Goal: Information Seeking & Learning: Learn about a topic

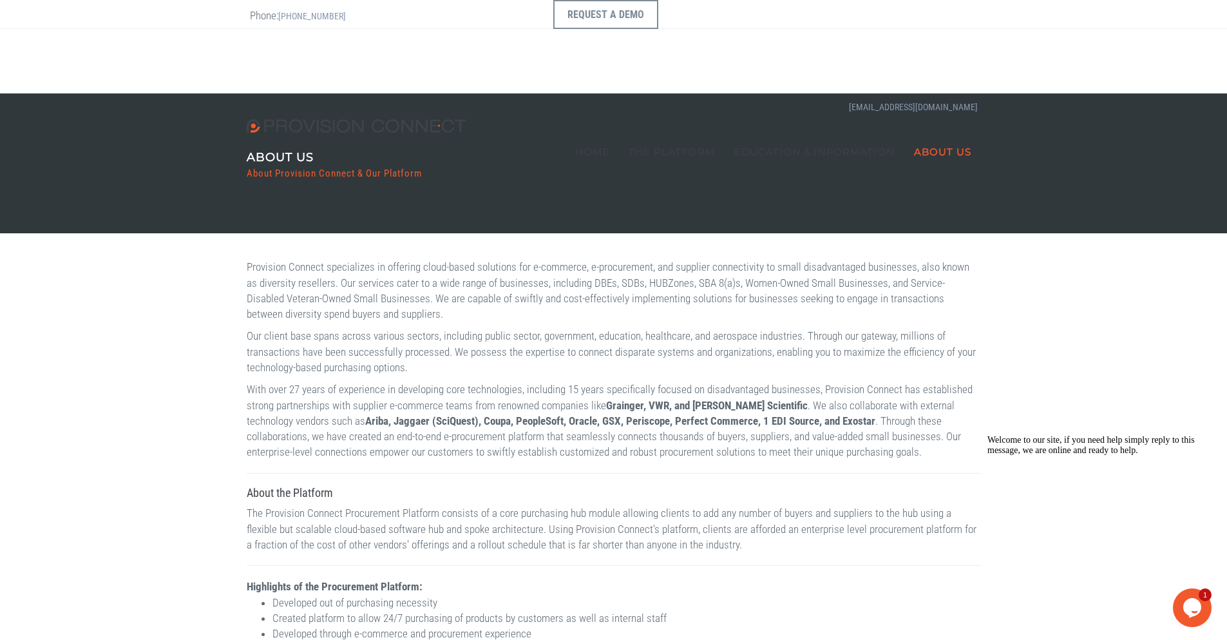
drag, startPoint x: 303, startPoint y: 178, endPoint x: 1020, endPoint y: 247, distance: 719.6
click at [0, 0] on b "ERP Connect" at bounding box center [0, 0] width 0 height 0
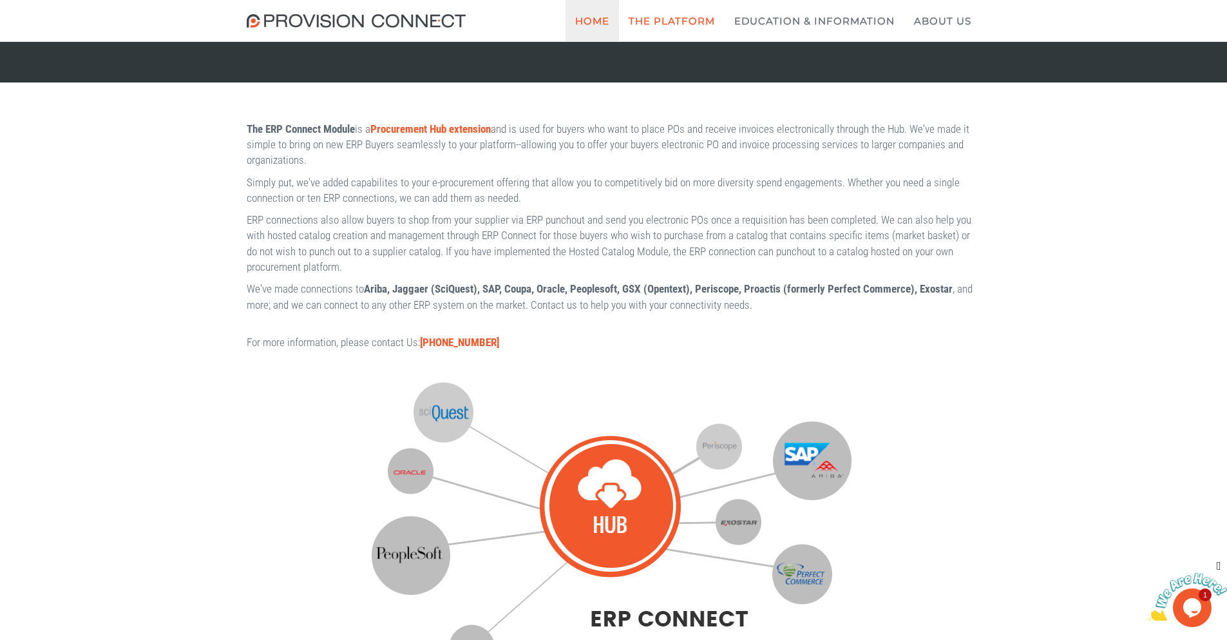
scroll to position [129, 0]
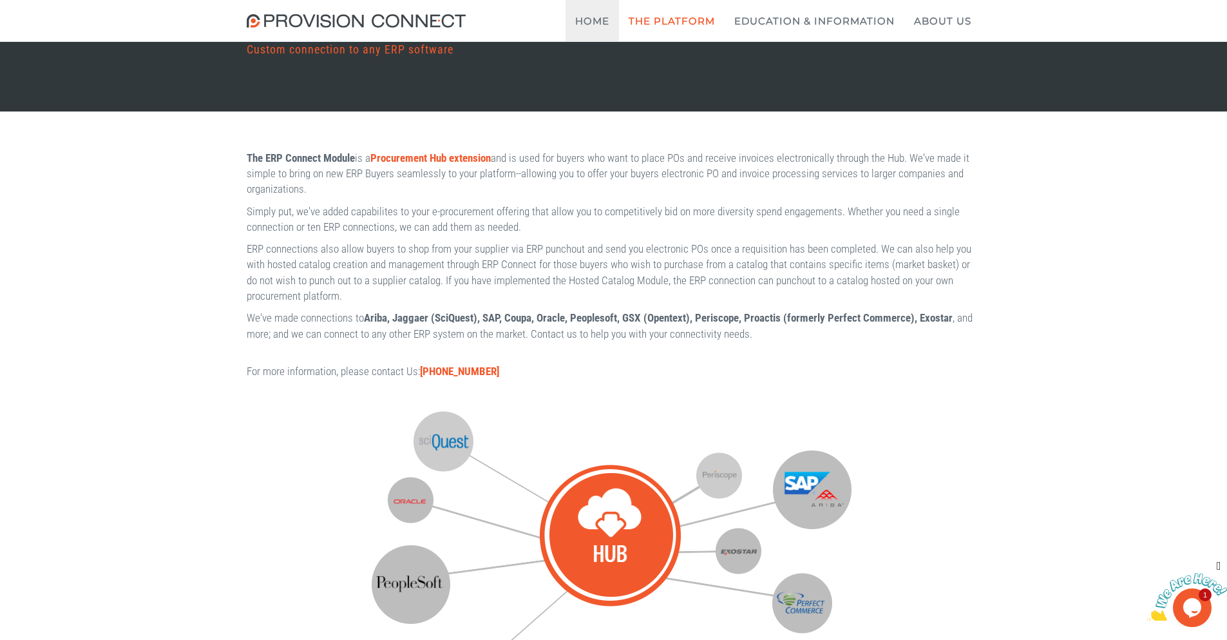
drag, startPoint x: 597, startPoint y: 22, endPoint x: 581, endPoint y: 164, distance: 143.2
click at [597, 22] on link "Home" at bounding box center [592, 21] width 53 height 42
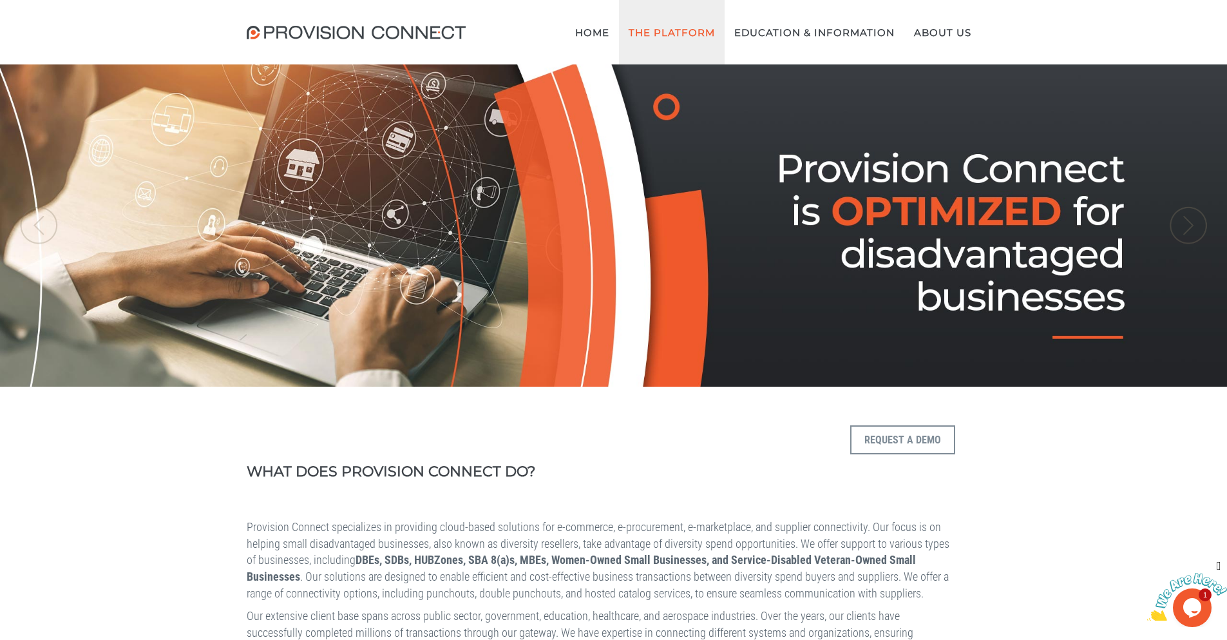
drag, startPoint x: 700, startPoint y: 40, endPoint x: 820, endPoint y: 84, distance: 127.8
click at [700, 40] on link "The Platform" at bounding box center [672, 32] width 106 height 64
click at [0, 0] on b "ERP Connect" at bounding box center [0, 0] width 0 height 0
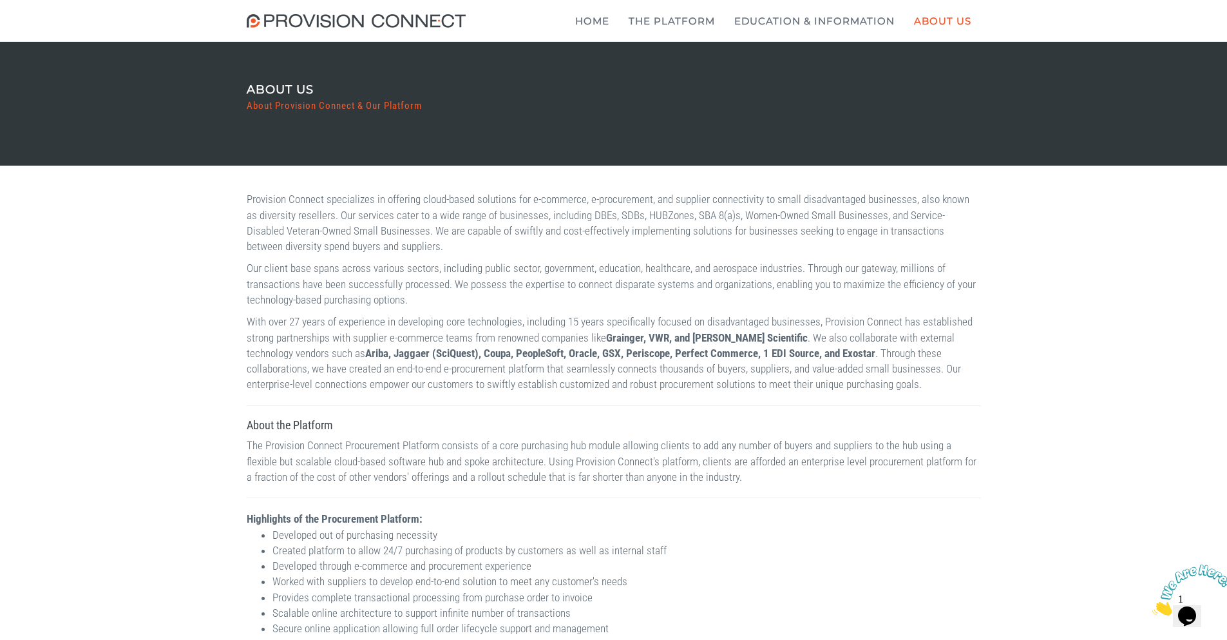
scroll to position [64, 0]
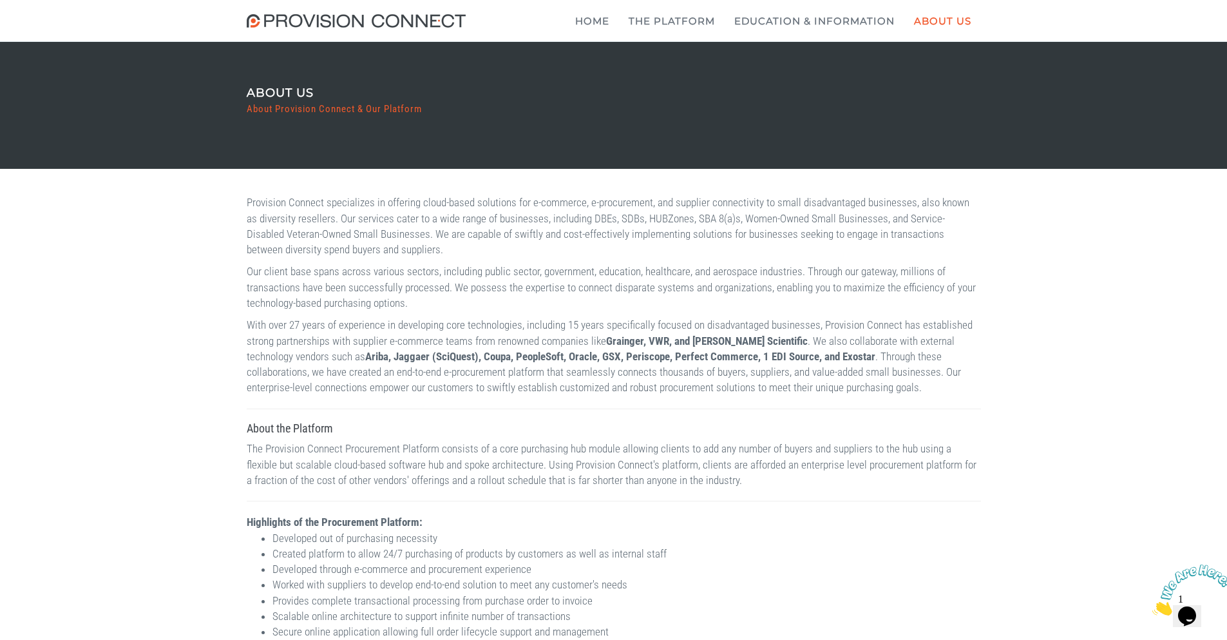
drag, startPoint x: 303, startPoint y: 128, endPoint x: 820, endPoint y: 204, distance: 522.8
click at [0, 0] on b "ERP Connect" at bounding box center [0, 0] width 0 height 0
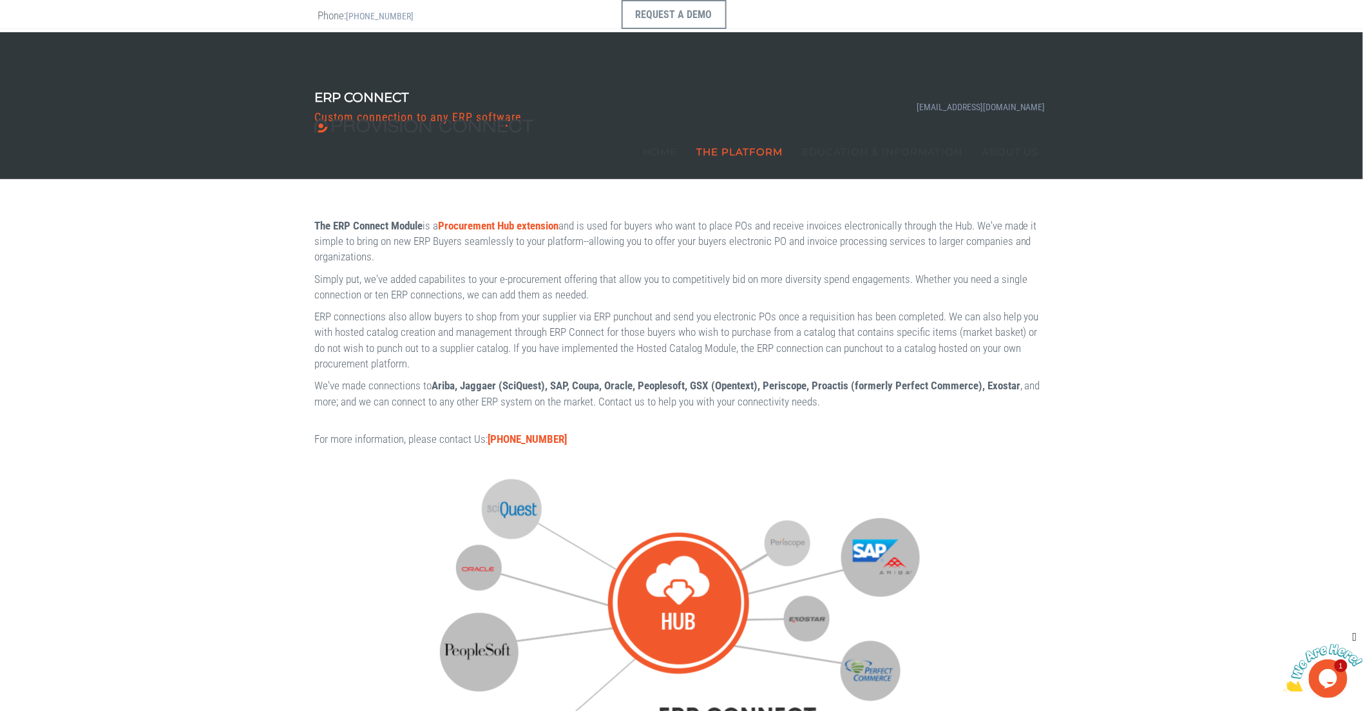
scroll to position [36, 0]
